Goal: Navigation & Orientation: Find specific page/section

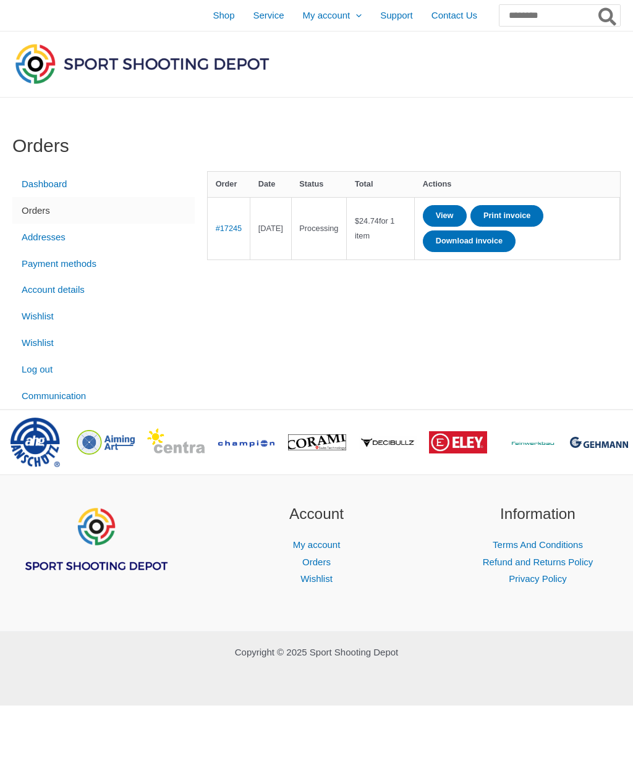
click at [232, 228] on link "#17245" at bounding box center [229, 228] width 27 height 9
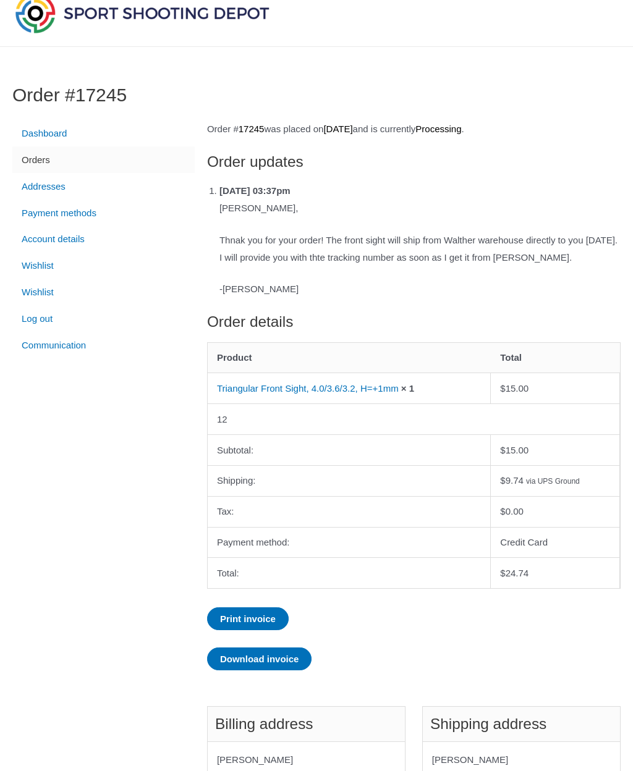
scroll to position [51, 0]
click at [57, 354] on link "Communication" at bounding box center [103, 345] width 182 height 27
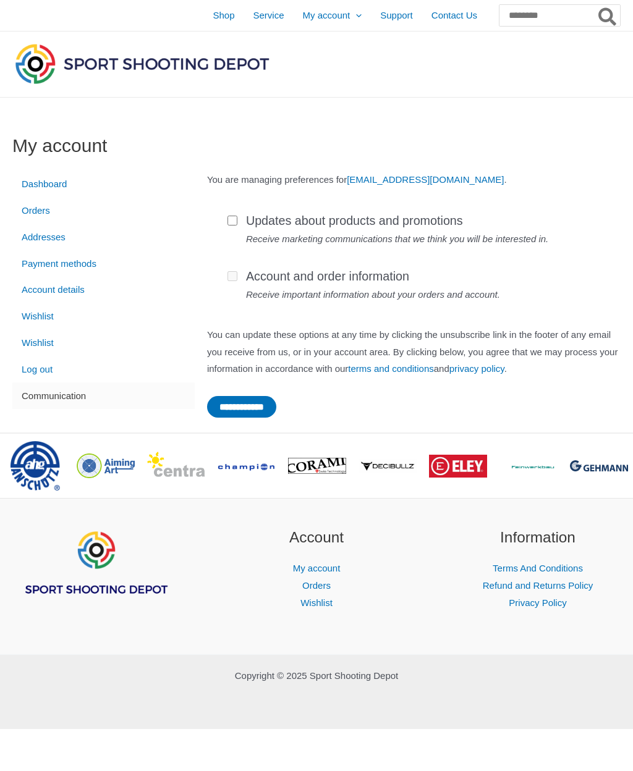
click at [321, 591] on link "Orders" at bounding box center [316, 585] width 28 height 11
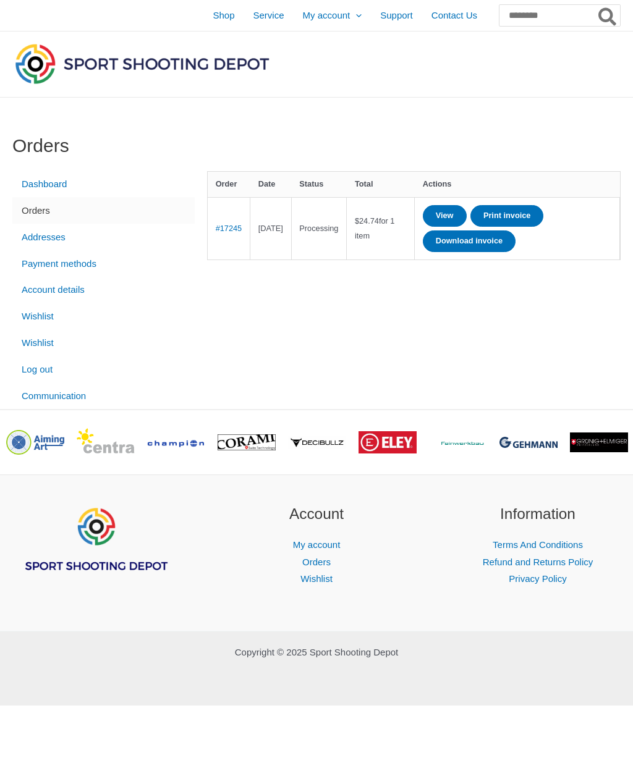
click at [253, 14] on span "Service" at bounding box center [268, 15] width 31 height 31
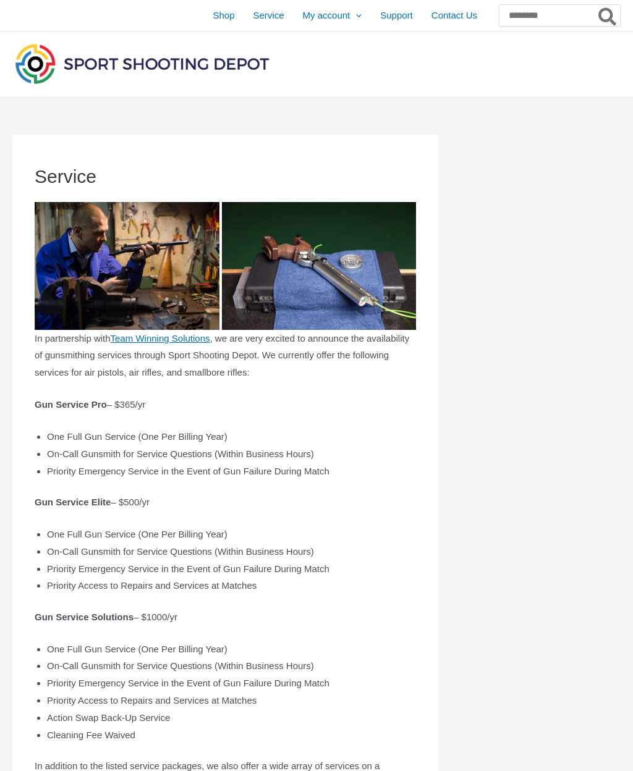
click at [392, 20] on span "Support" at bounding box center [396, 15] width 33 height 31
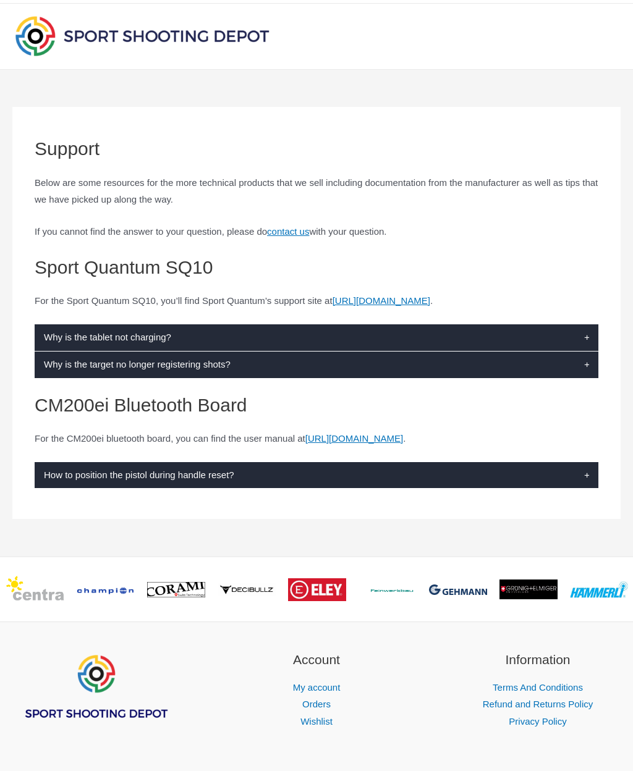
scroll to position [28, 0]
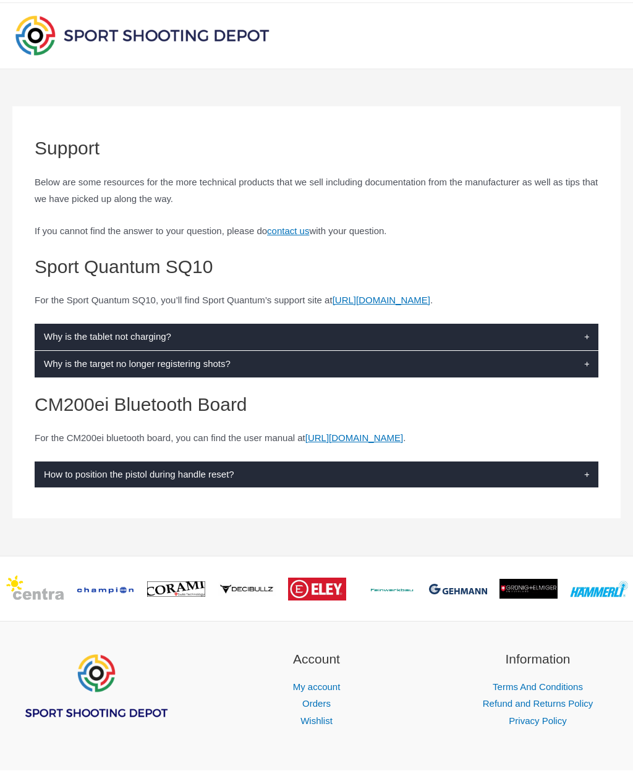
click at [586, 470] on label "How to position the pistol during handle reset?" at bounding box center [316, 475] width 563 height 27
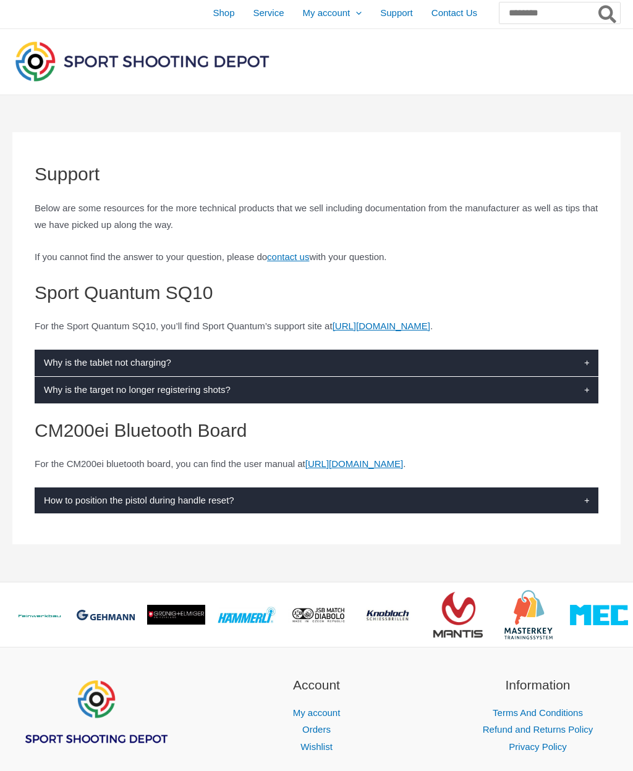
scroll to position [0, 0]
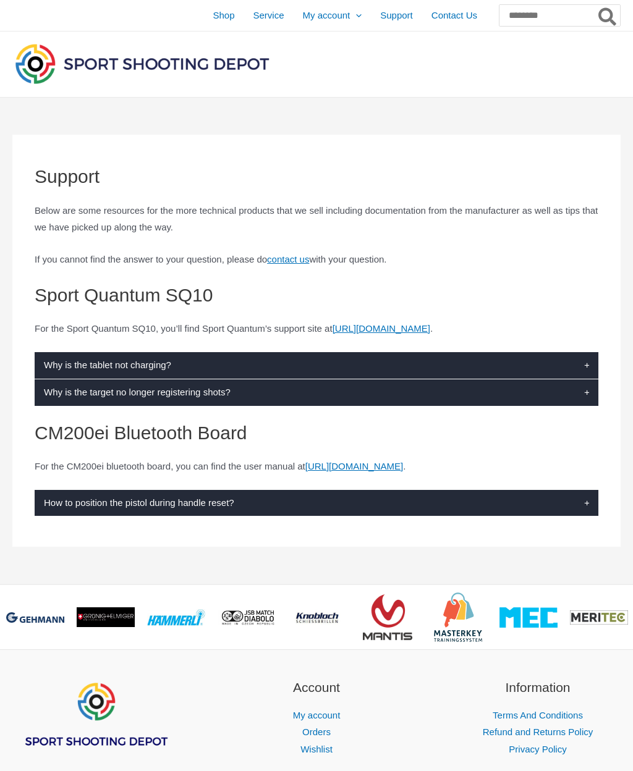
click at [213, 20] on span "Shop" at bounding box center [224, 15] width 22 height 31
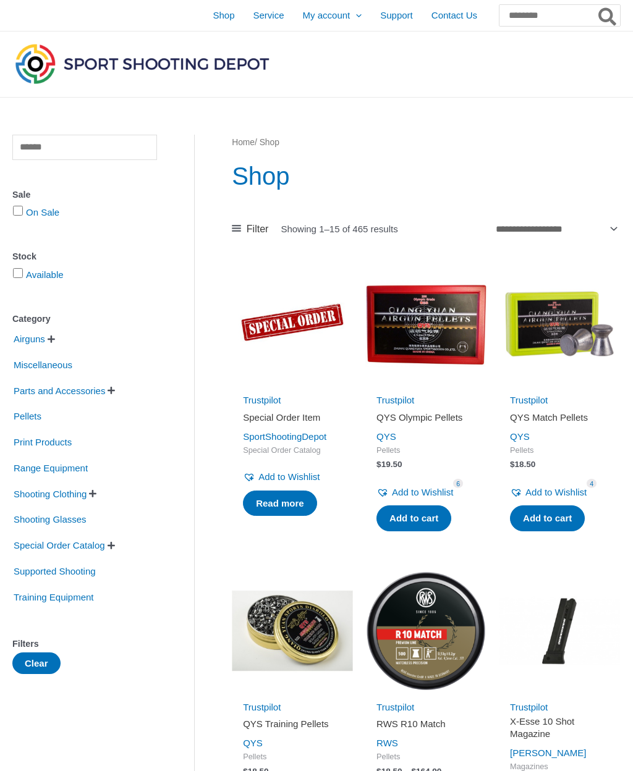
click at [444, 9] on span "Contact Us" at bounding box center [454, 15] width 46 height 31
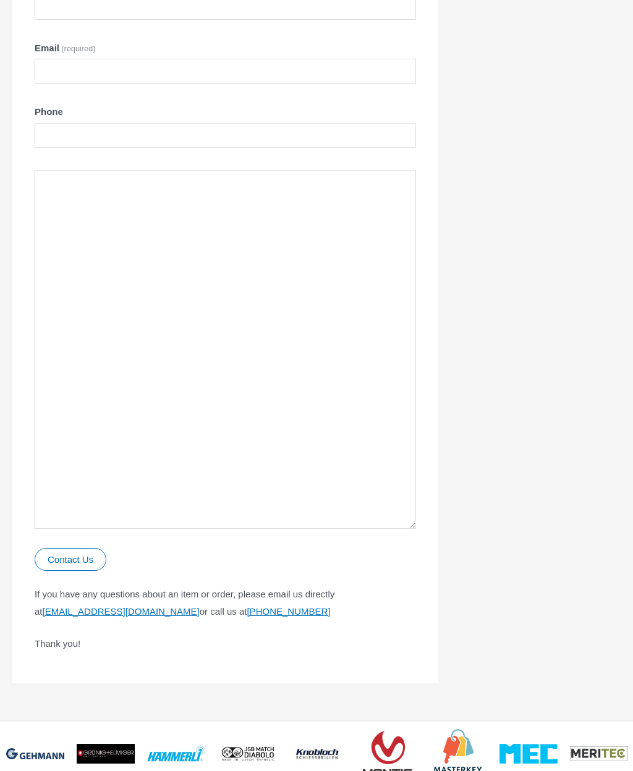
scroll to position [310, 0]
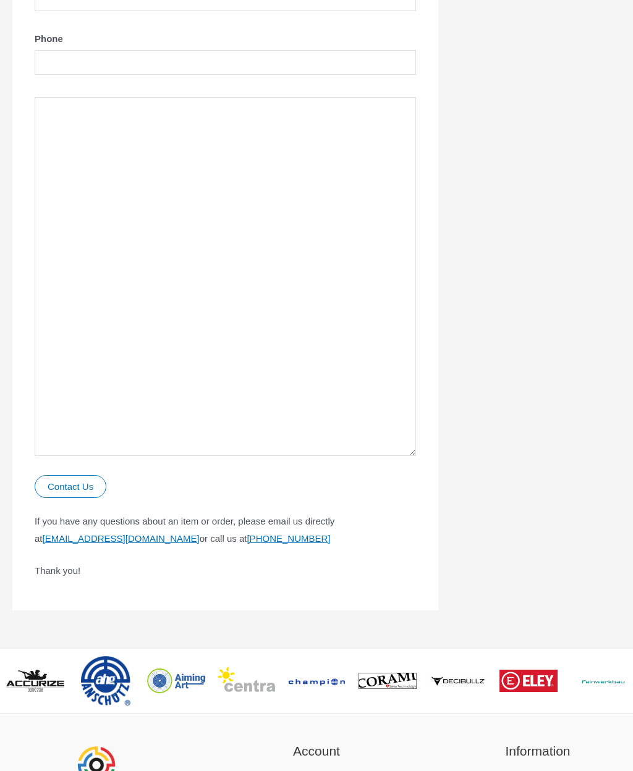
scroll to position [382, 0]
